Goal: Find specific page/section: Find specific page/section

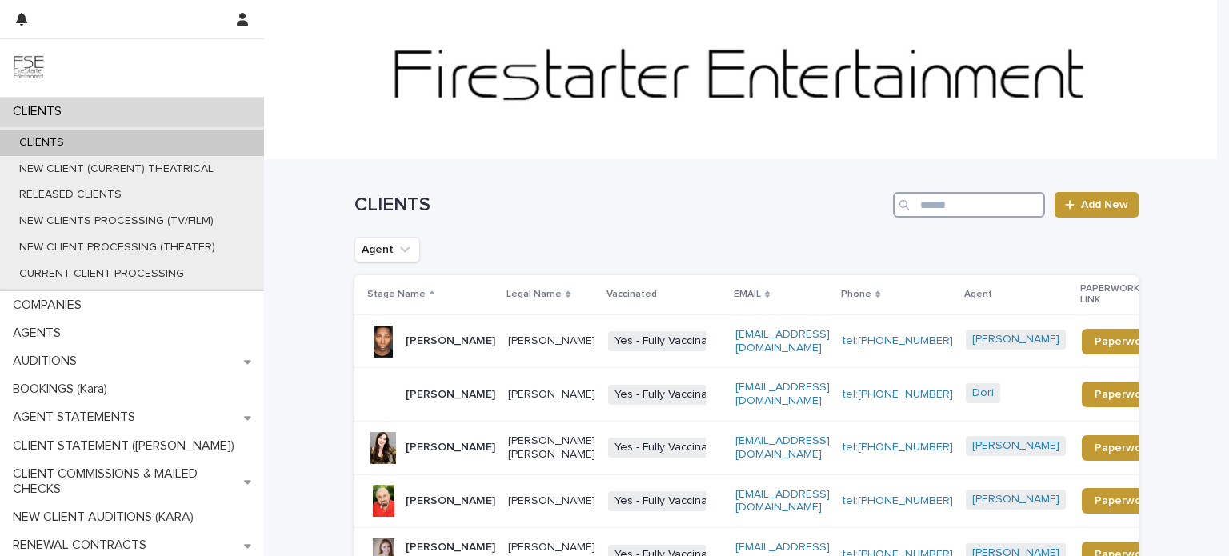
click at [994, 207] on input "Search" at bounding box center [969, 205] width 152 height 26
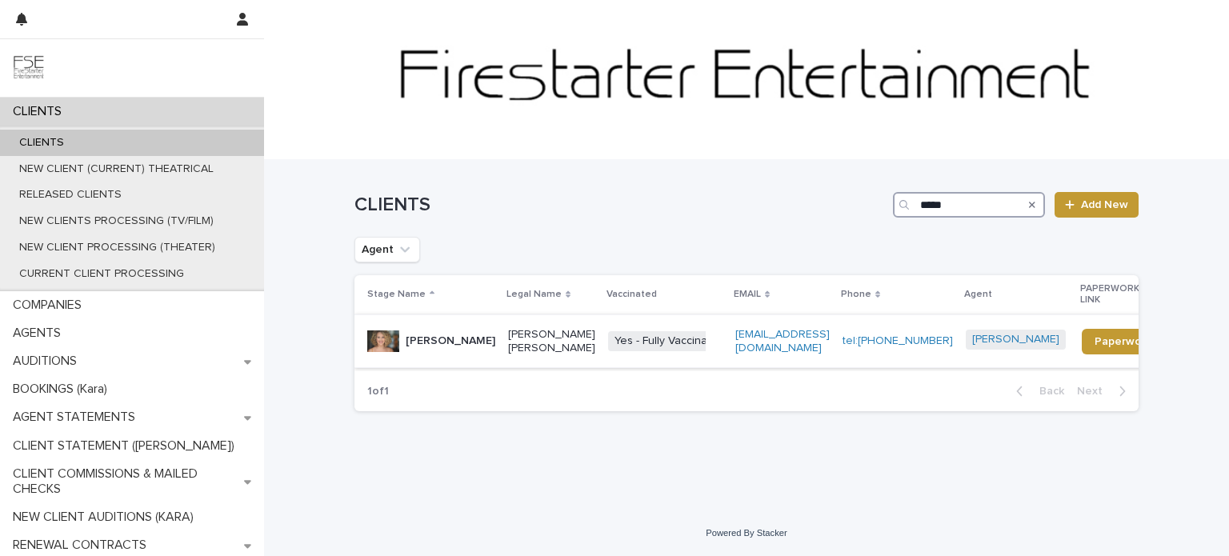
type input "****"
click at [560, 336] on p "[PERSON_NAME] [PERSON_NAME]" at bounding box center [551, 341] width 87 height 27
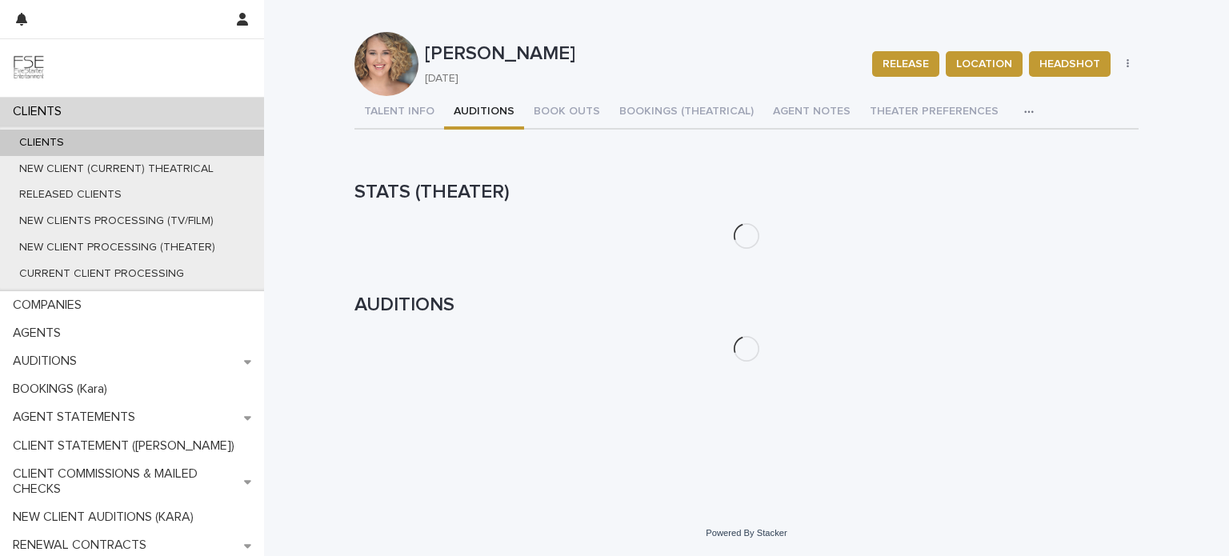
click at [472, 109] on button "AUDITIONS" at bounding box center [484, 113] width 80 height 34
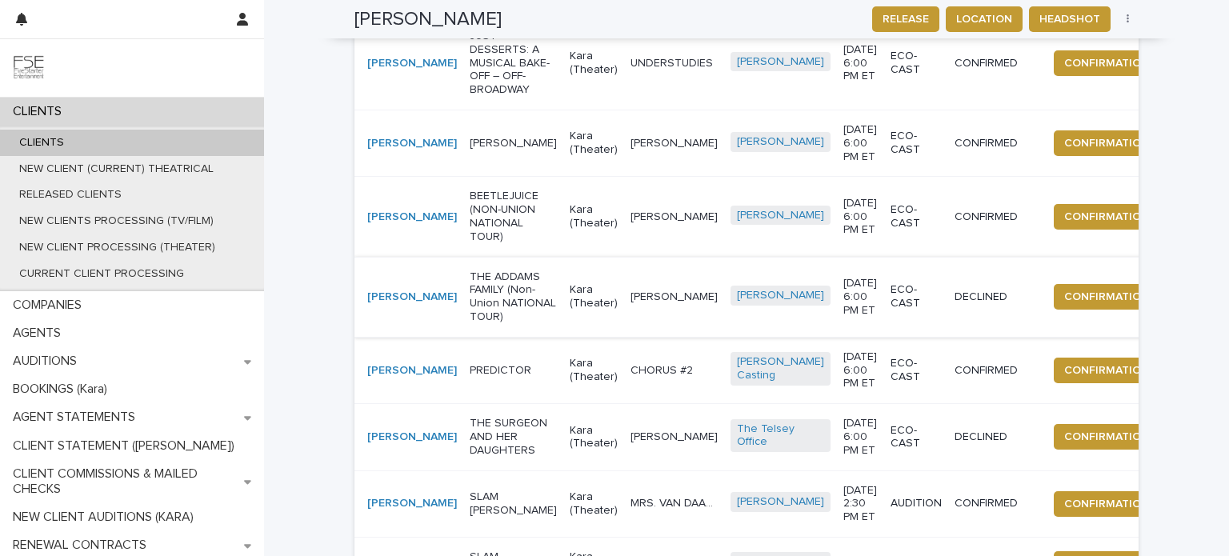
scroll to position [644, 0]
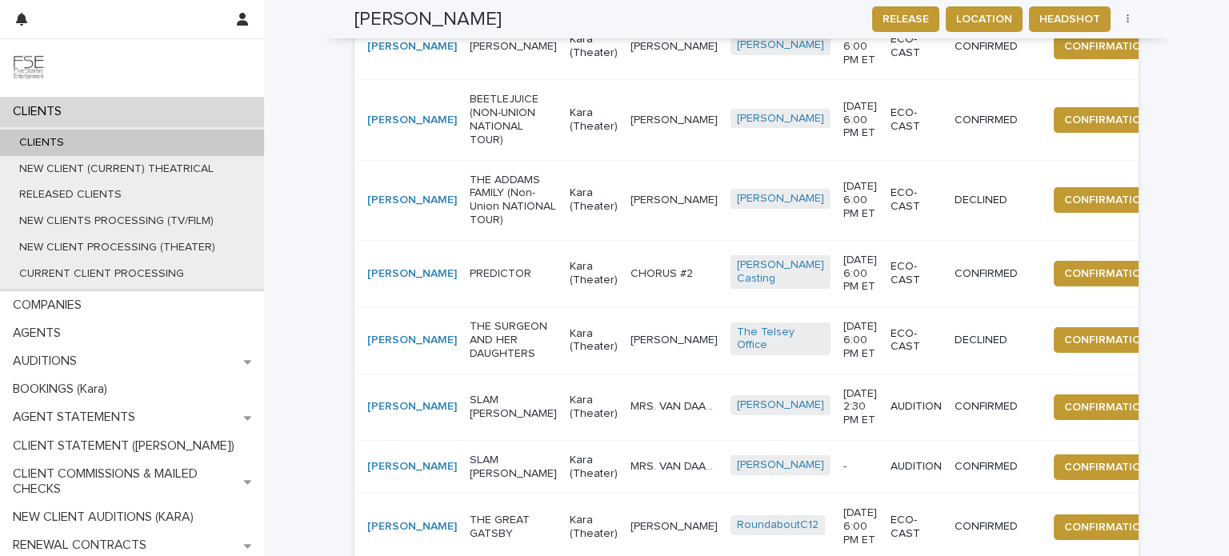
click at [470, 153] on div "BEETLEJUICE (NON-UNION NATIONAL TOUR)" at bounding box center [513, 119] width 87 height 66
